Goal: Task Accomplishment & Management: Use online tool/utility

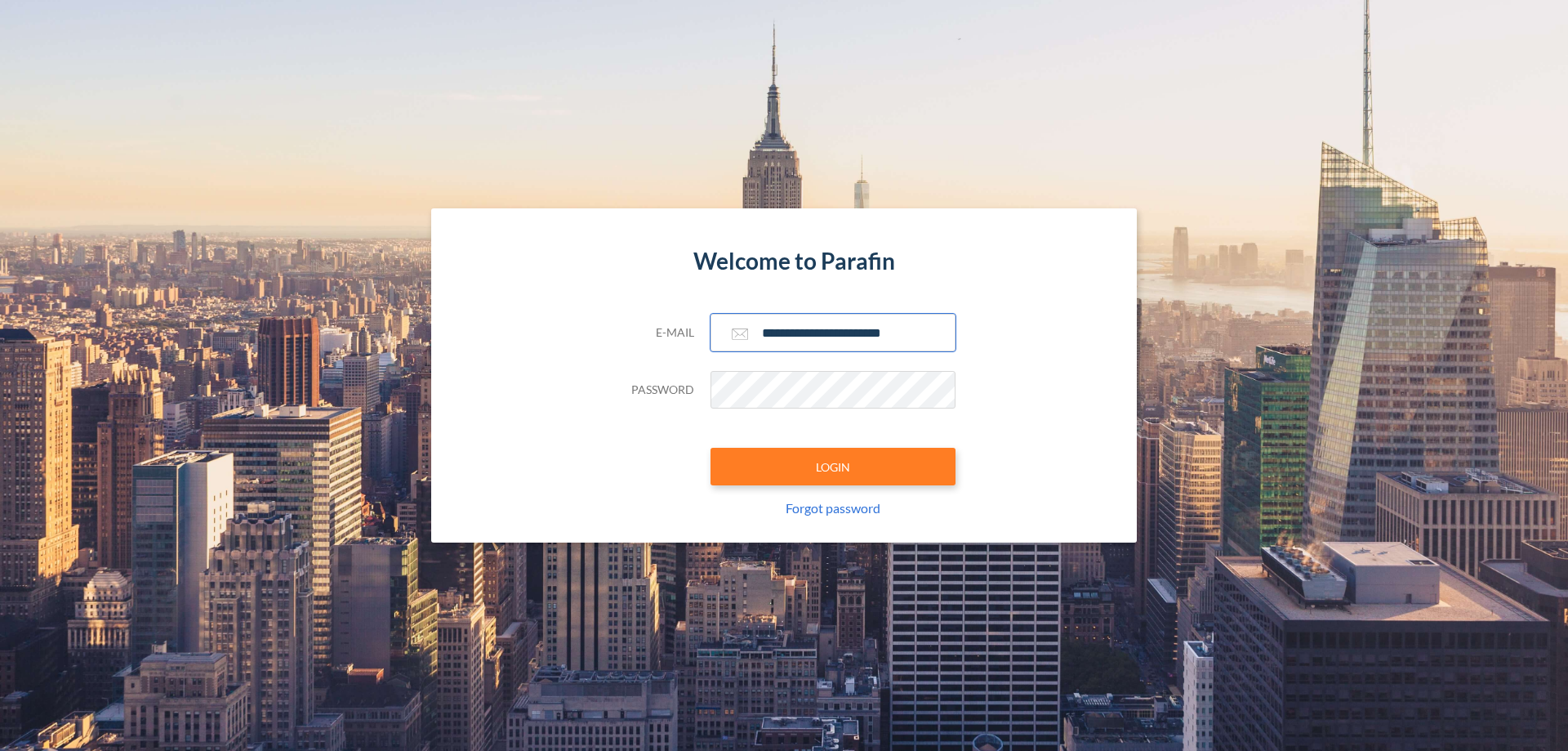
type input "**********"
click at [834, 467] on button "LOGIN" at bounding box center [834, 466] width 245 height 37
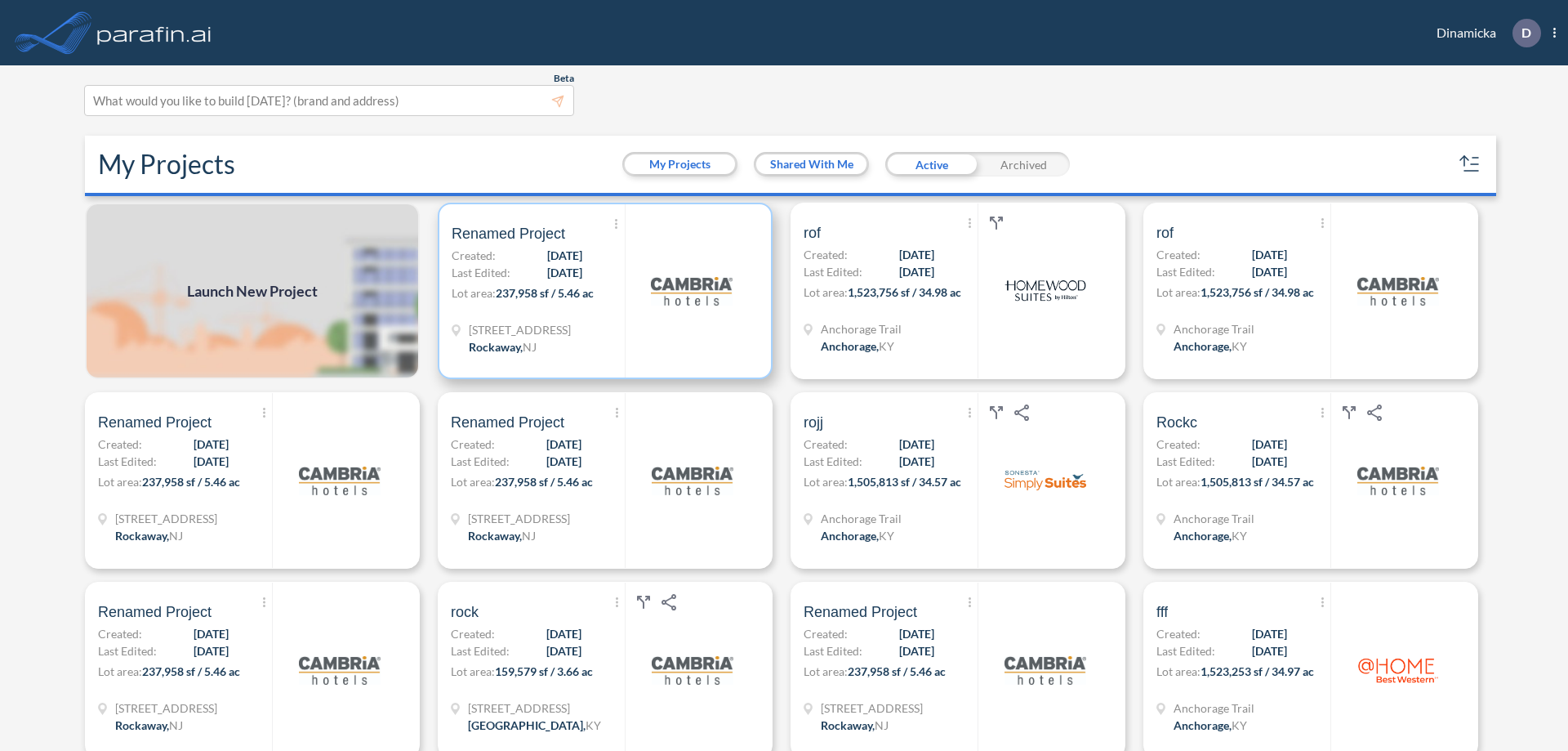
scroll to position [4, 0]
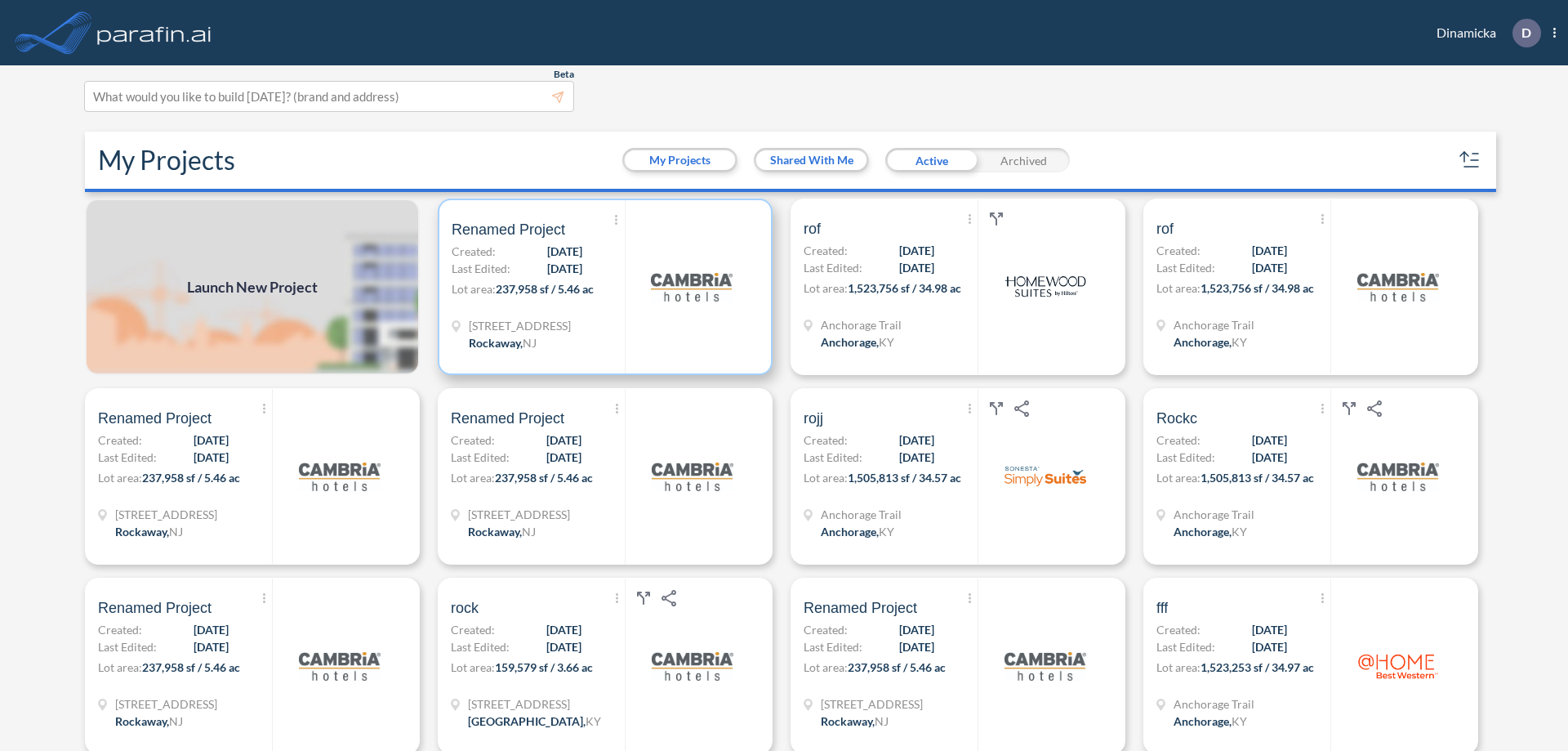
click at [602, 287] on p "Lot area: 237,958 sf / 5.46 ac" at bounding box center [538, 291] width 173 height 23
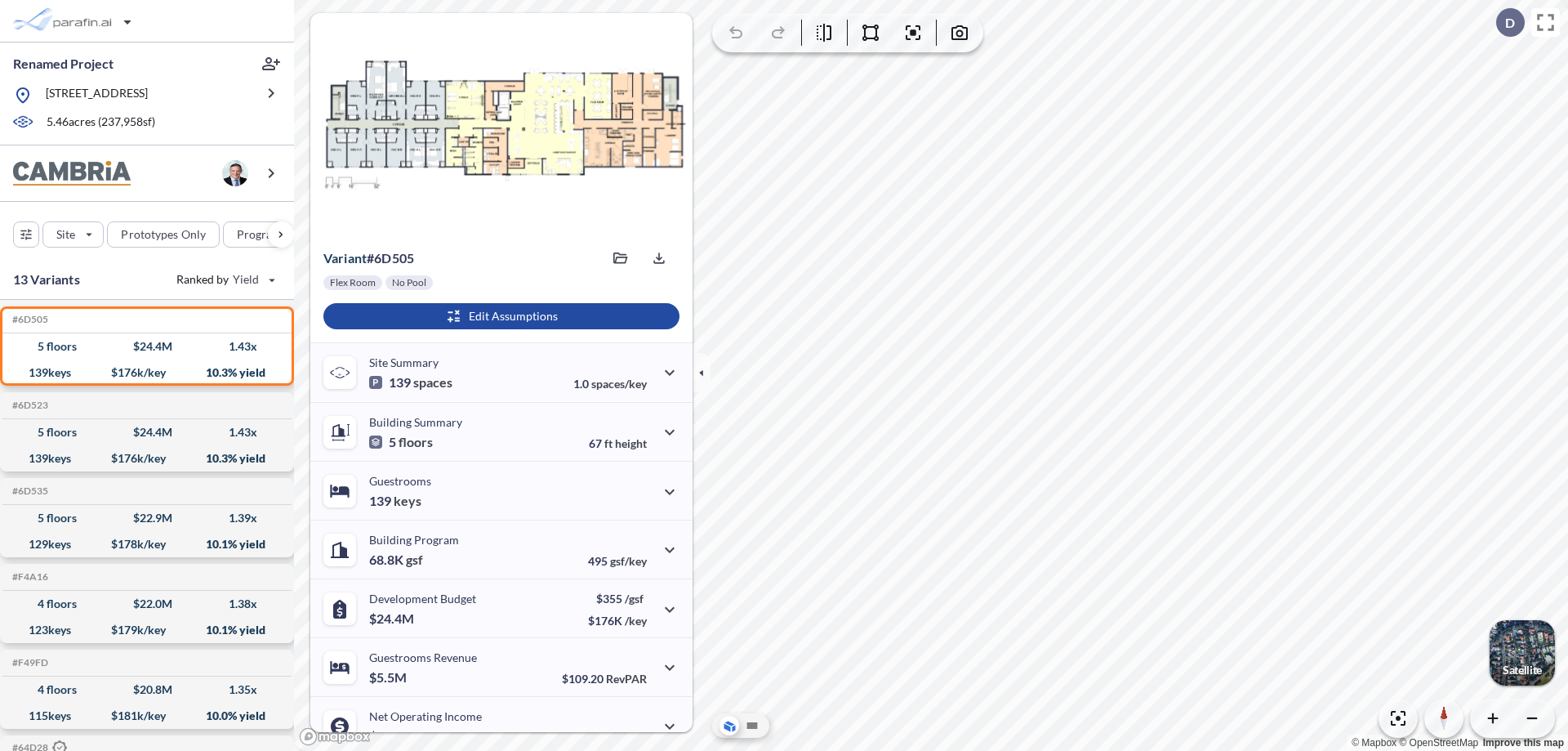
scroll to position [83, 0]
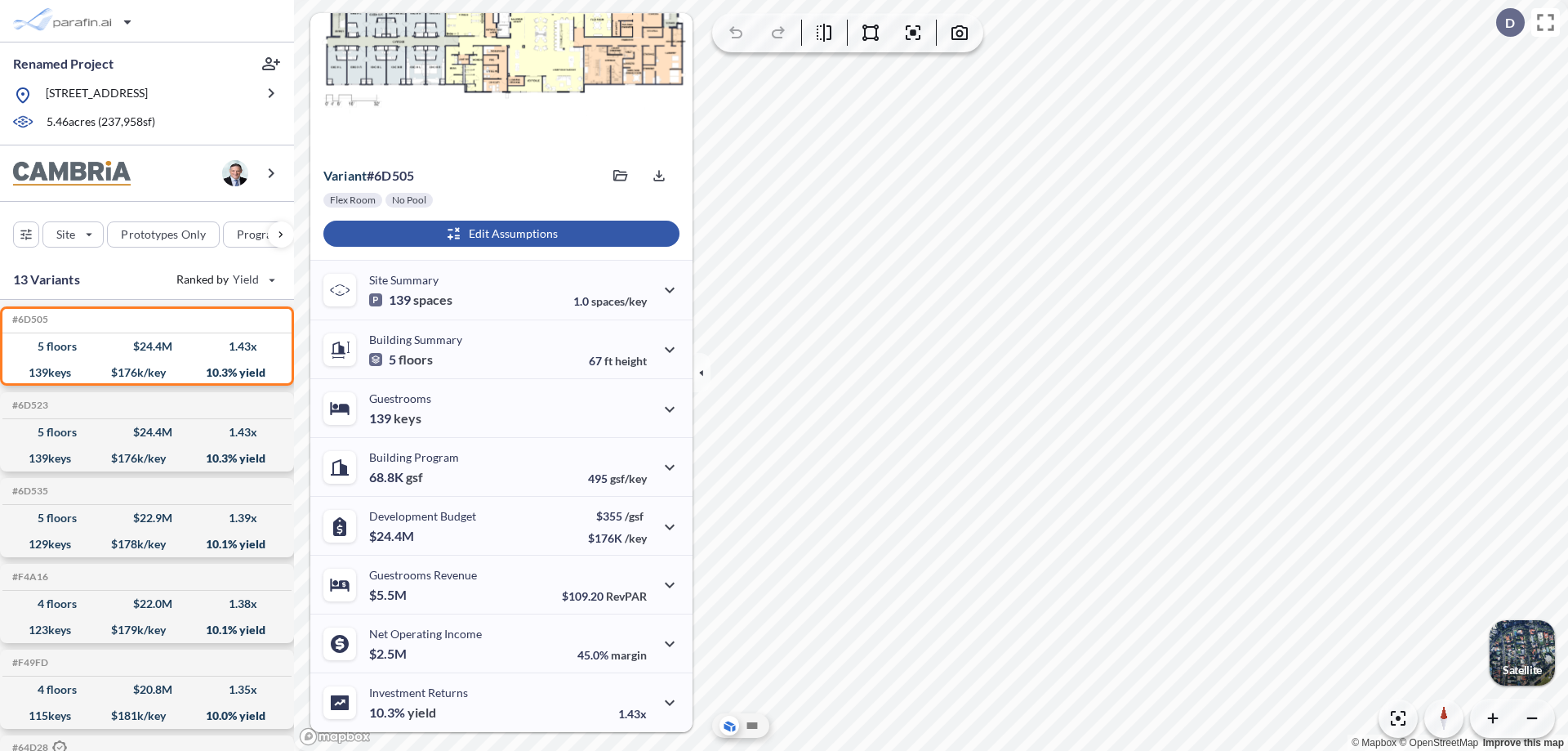
click at [499, 234] on div "button" at bounding box center [502, 234] width 356 height 26
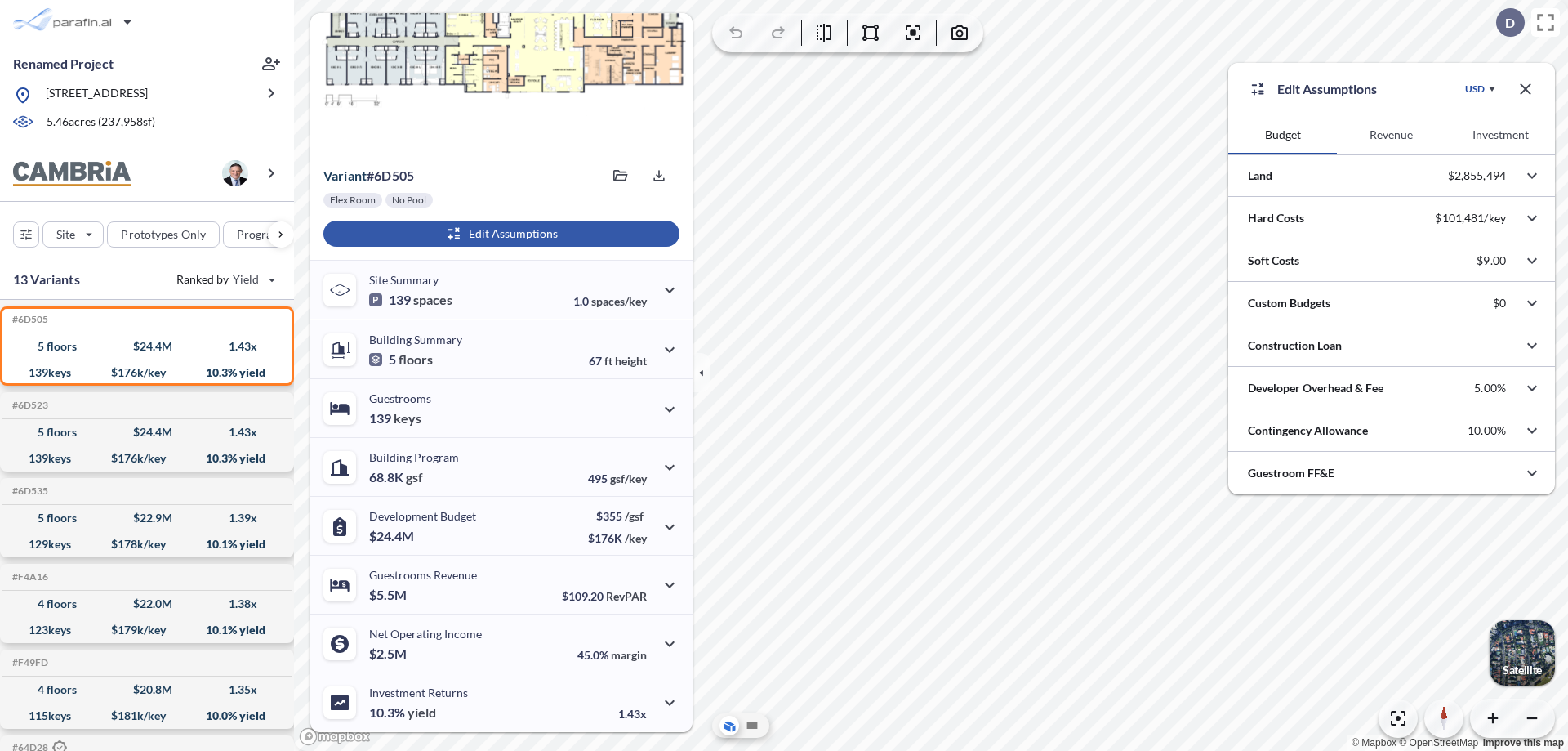
click at [1391, 135] on button "Revenue" at bounding box center [1391, 135] width 109 height 39
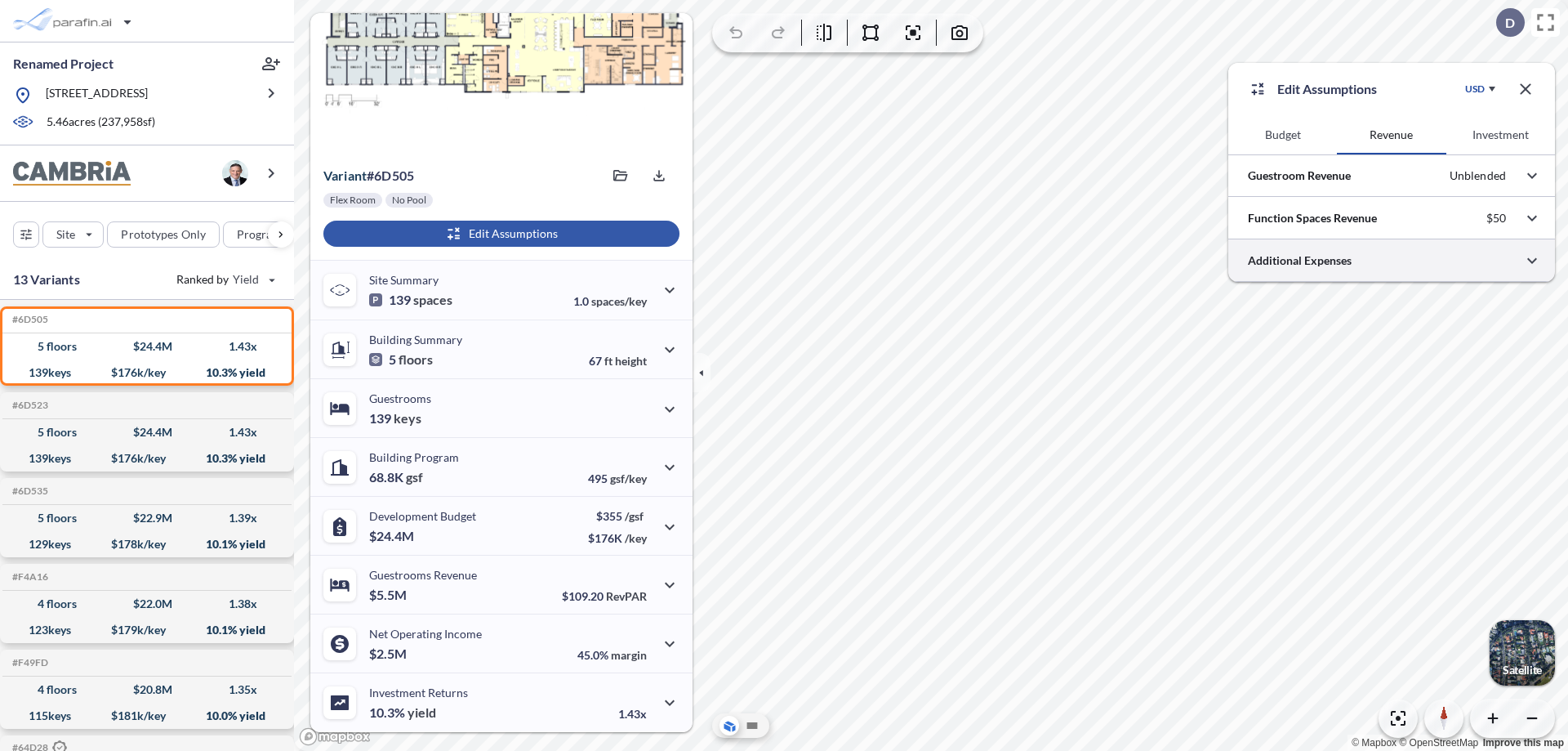
click at [1392, 261] on div at bounding box center [1392, 260] width 327 height 42
